Goal: Task Accomplishment & Management: Use online tool/utility

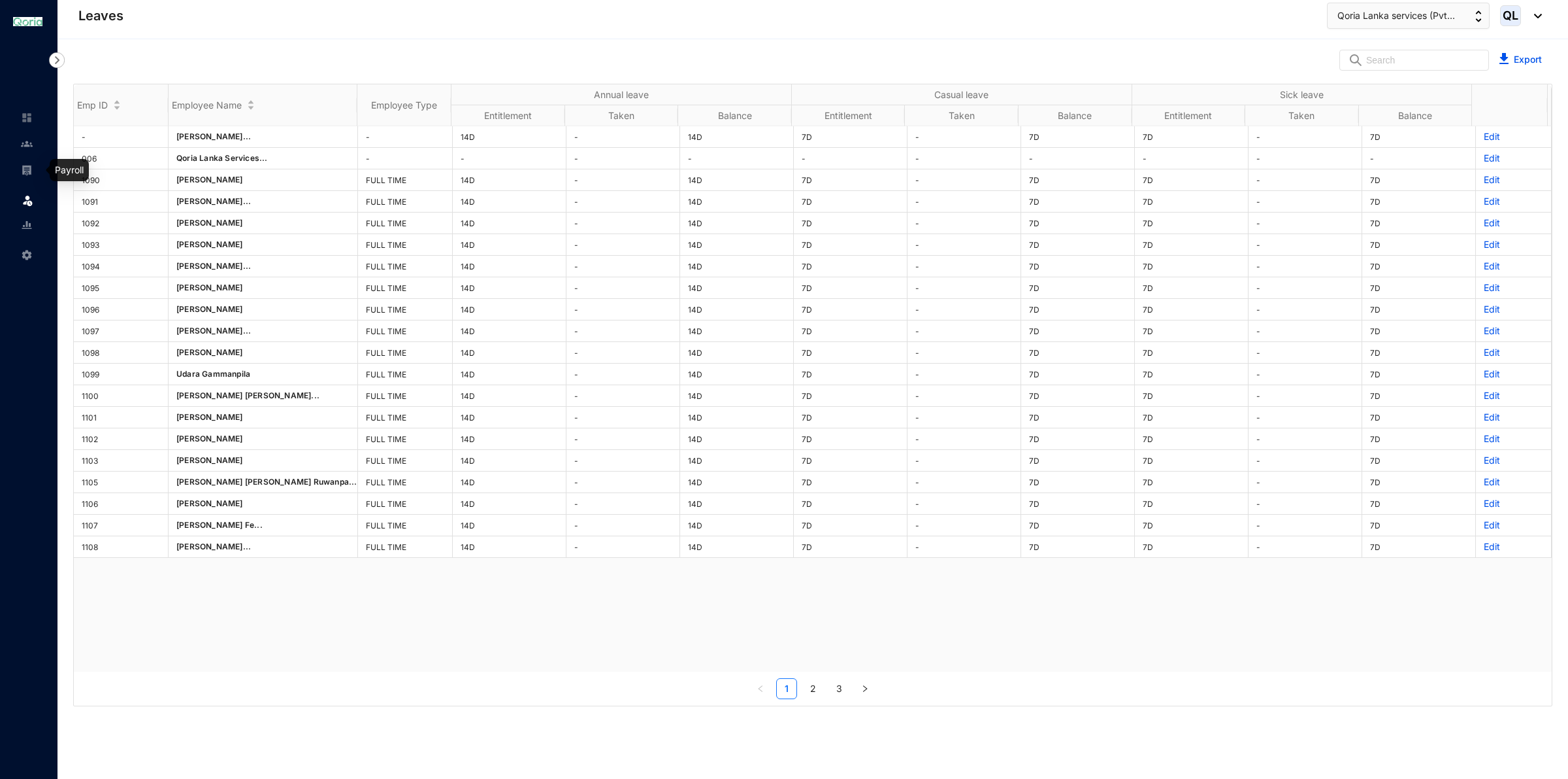
click at [29, 168] on img at bounding box center [27, 170] width 12 height 12
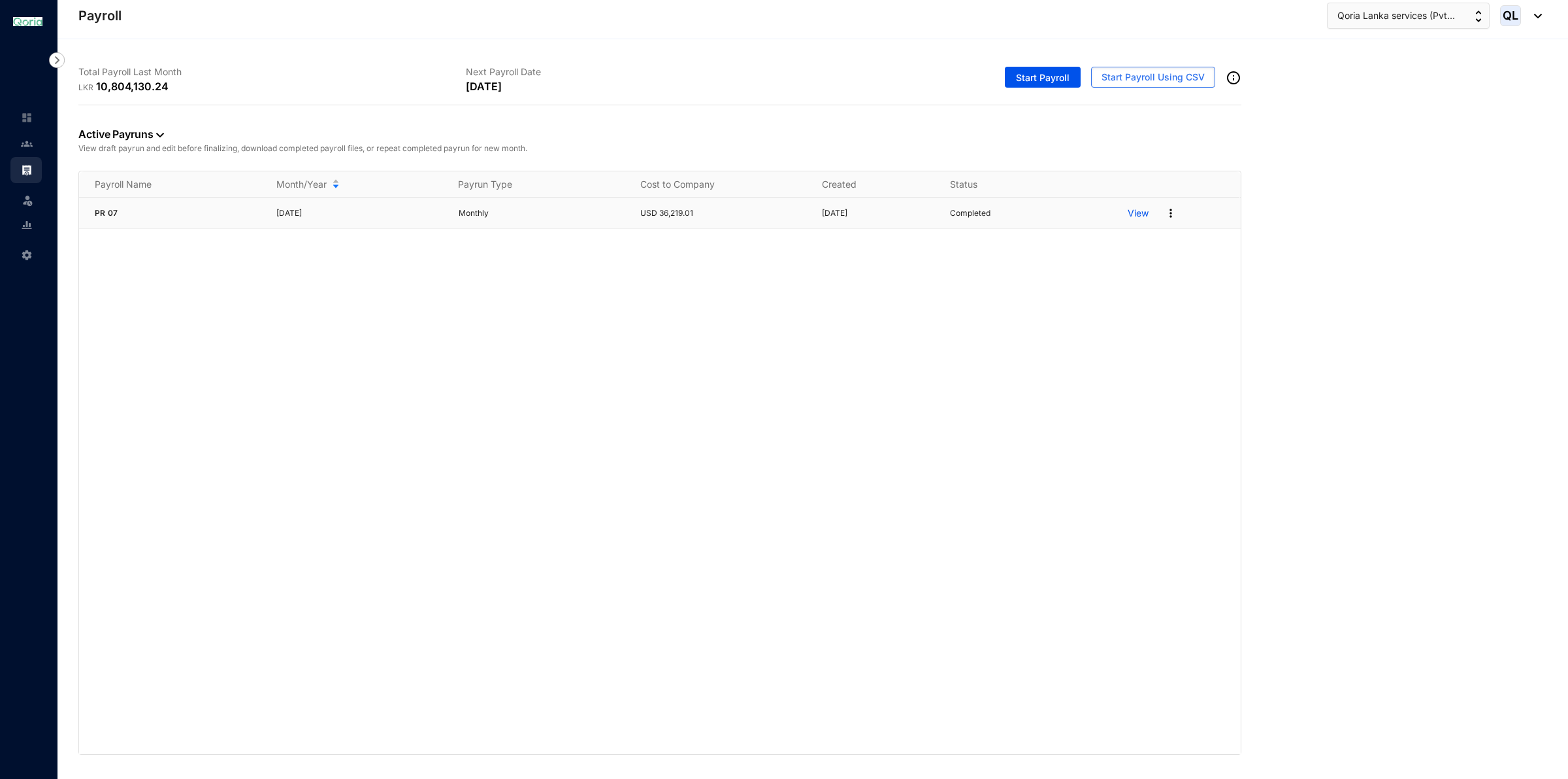
click at [1144, 214] on p "View" at bounding box center [1139, 212] width 21 height 13
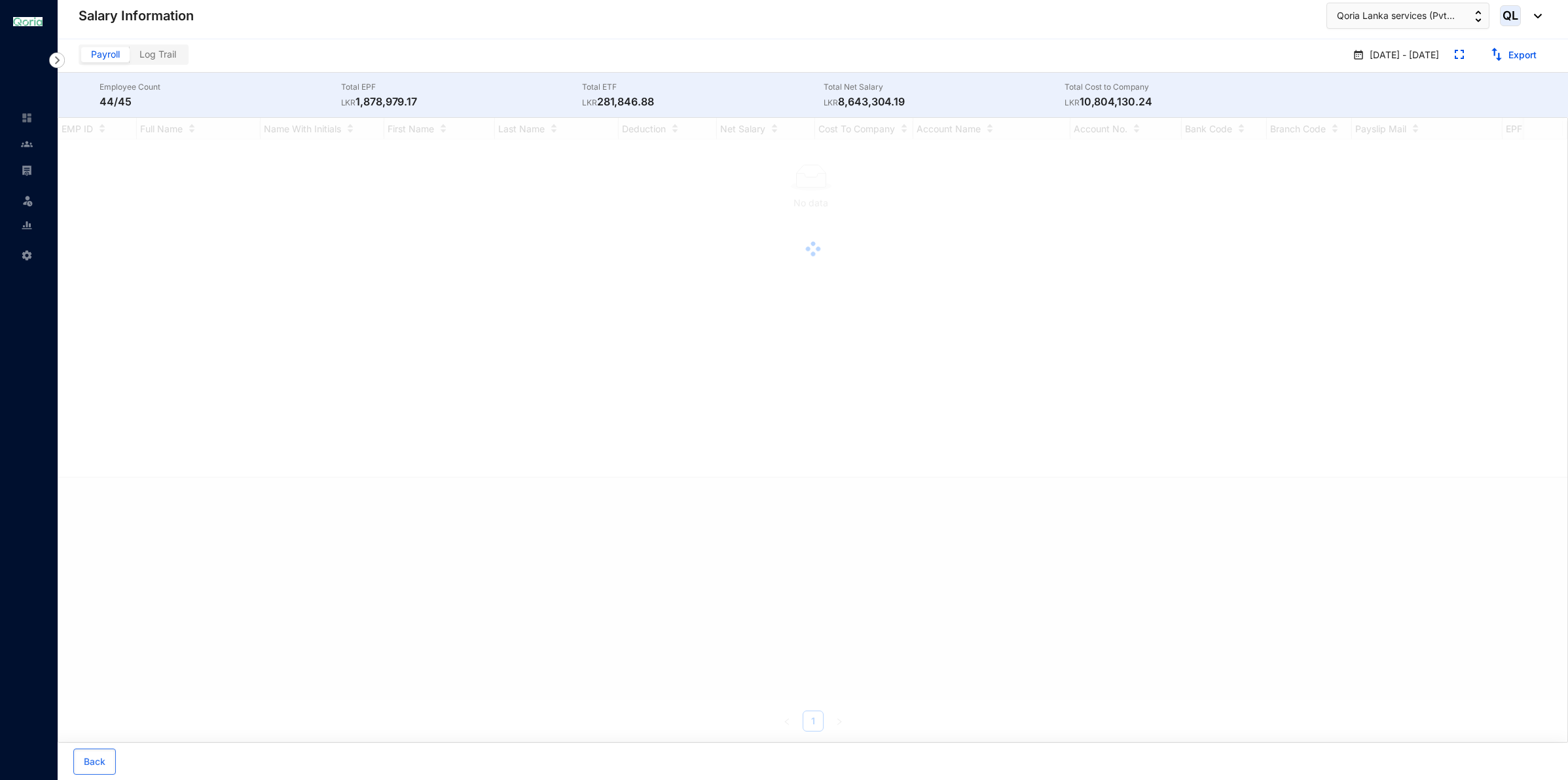
click at [57, 61] on img at bounding box center [57, 60] width 16 height 16
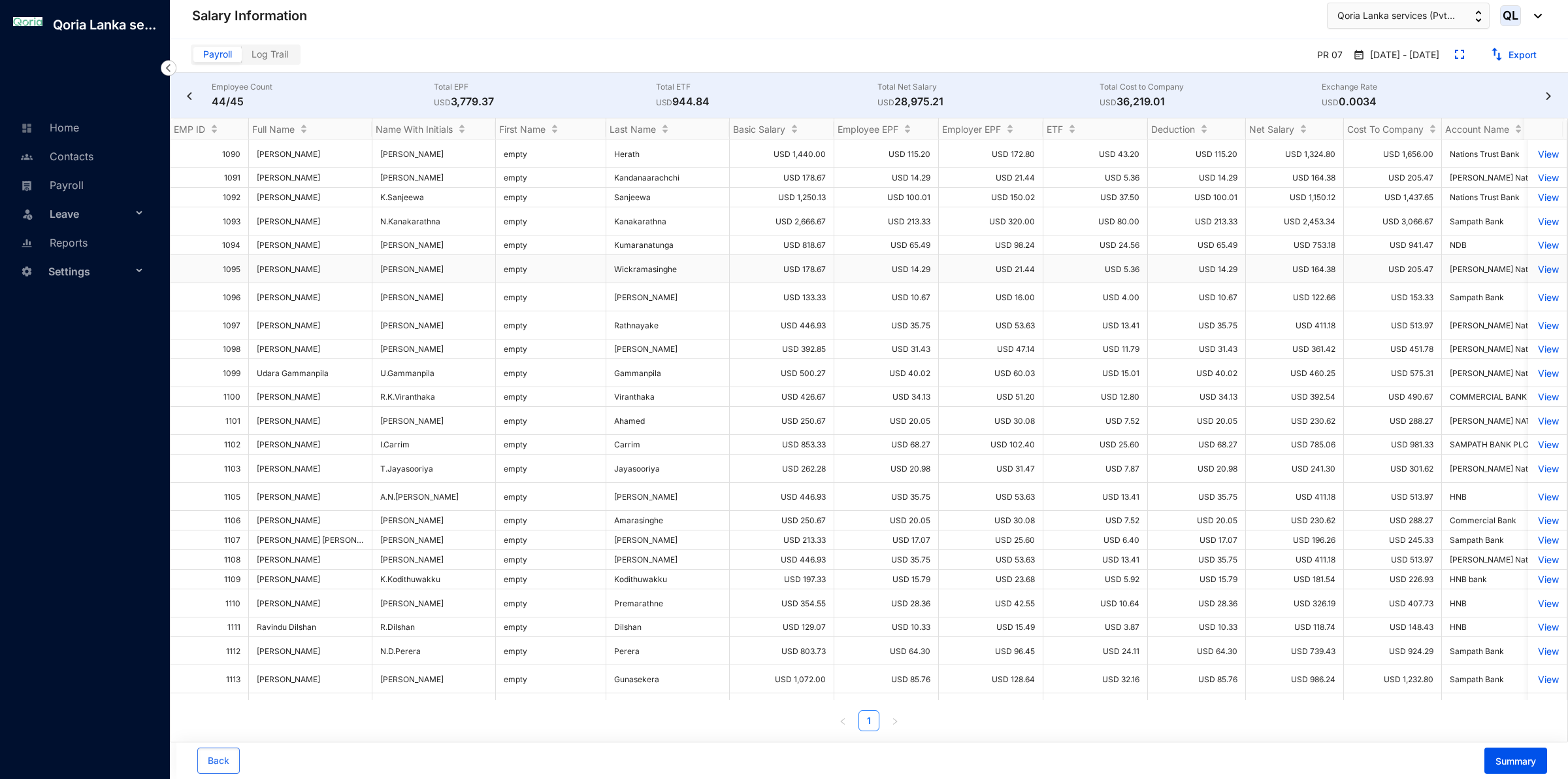
click at [164, 107] on div "Qoria Lanka se... Home Contacts Payroll Leave Reports Settings" at bounding box center [84, 390] width 169 height 779
click at [164, 65] on img at bounding box center [169, 68] width 15 height 16
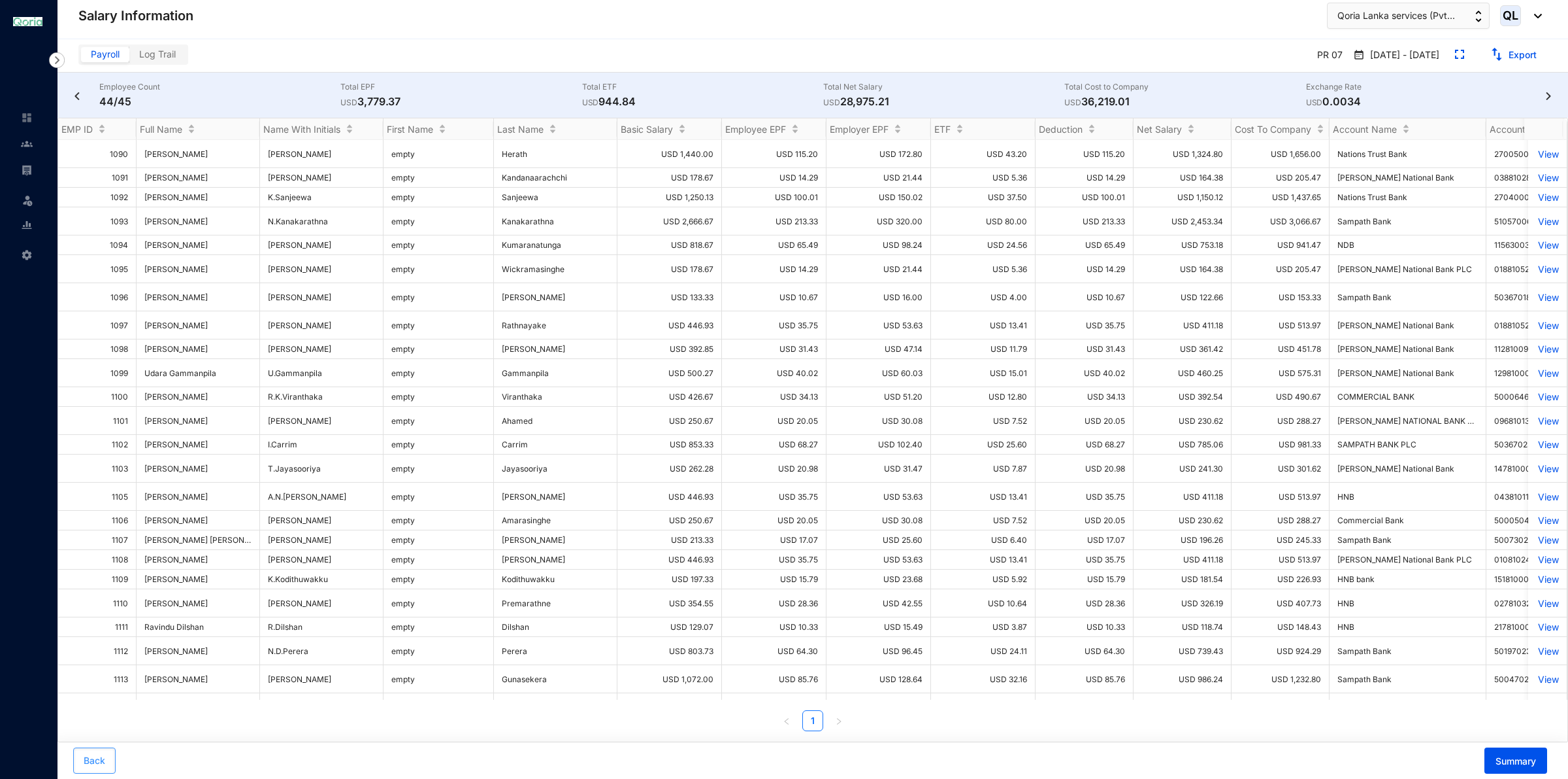
click at [103, 772] on button "Back" at bounding box center [95, 760] width 43 height 26
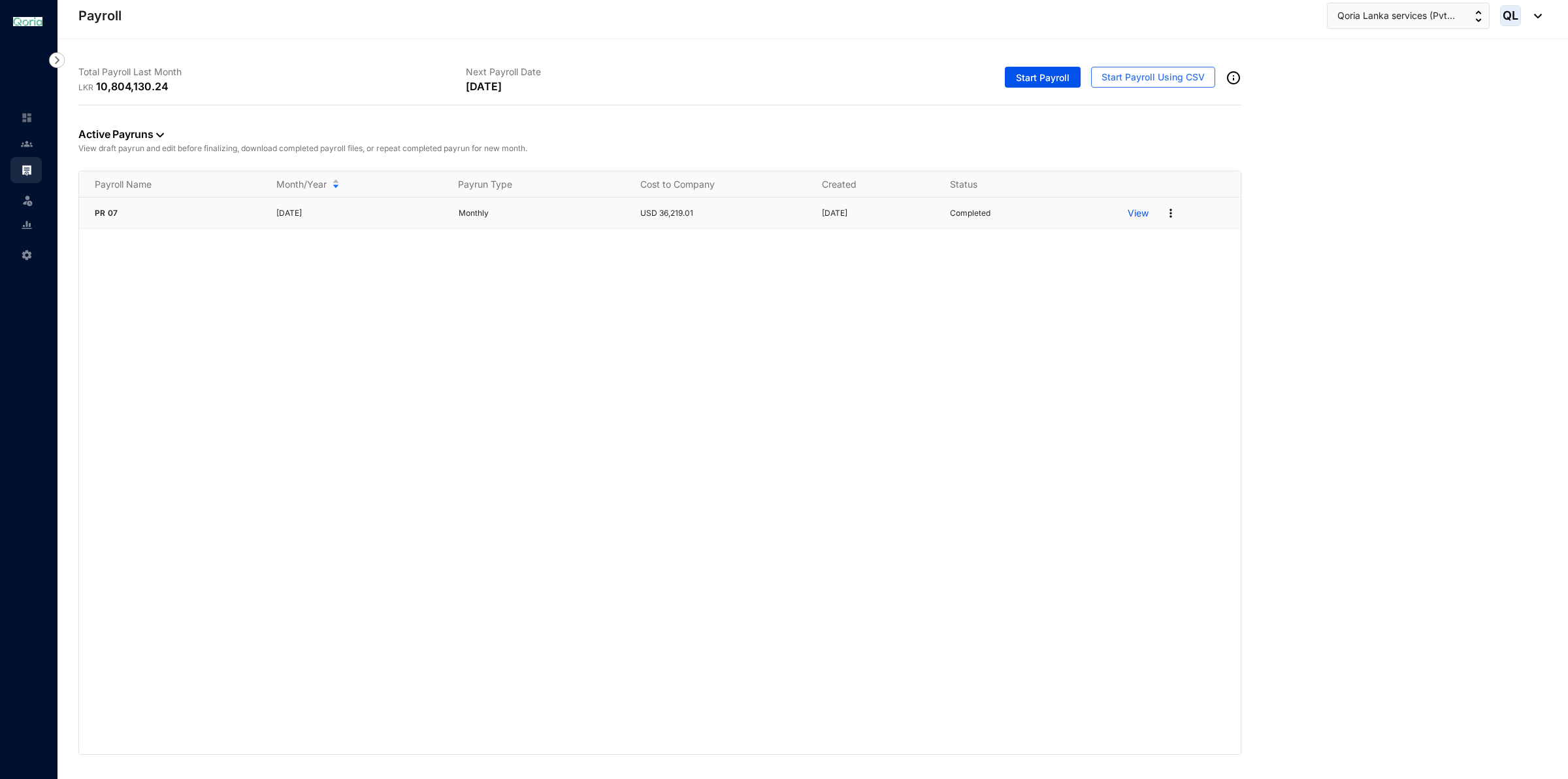
click at [1130, 211] on p "View" at bounding box center [1139, 212] width 21 height 13
